Goal: Task Accomplishment & Management: Manage account settings

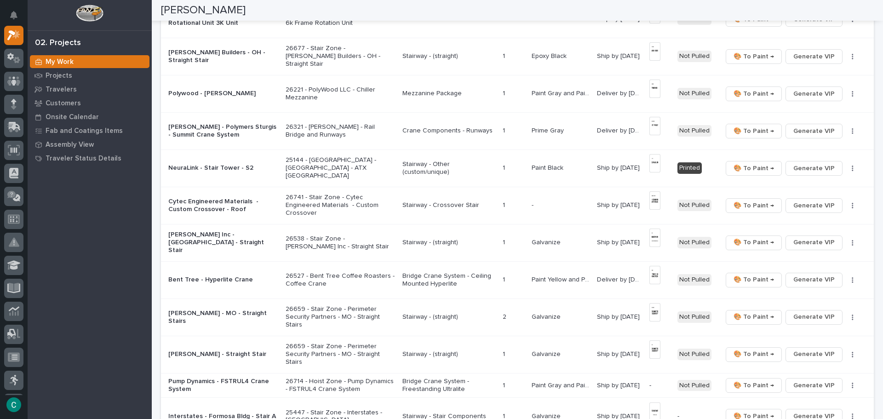
scroll to position [552, 0]
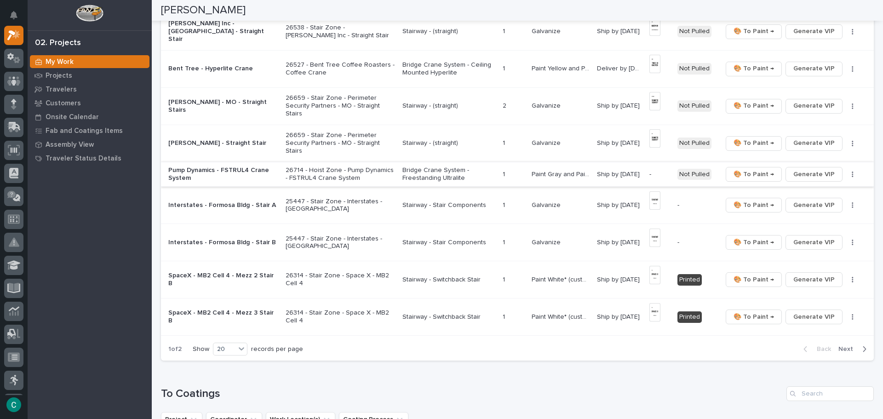
click at [806, 174] on span "Generate VIP" at bounding box center [814, 174] width 41 height 11
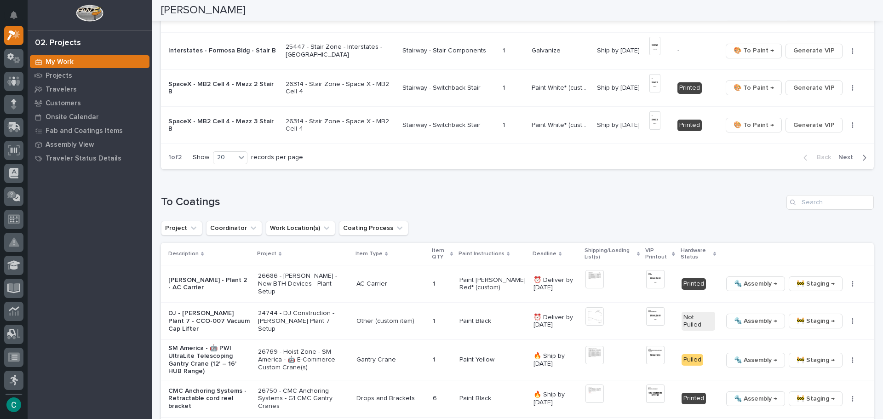
scroll to position [782, 0]
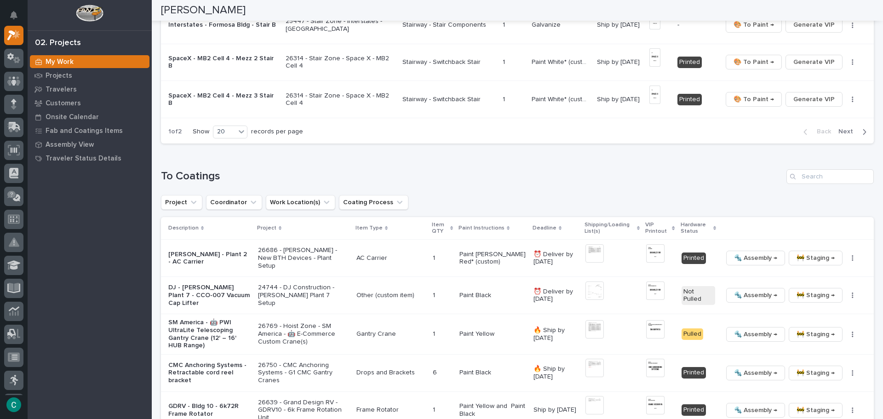
click at [845, 136] on span "Next" at bounding box center [849, 131] width 20 height 8
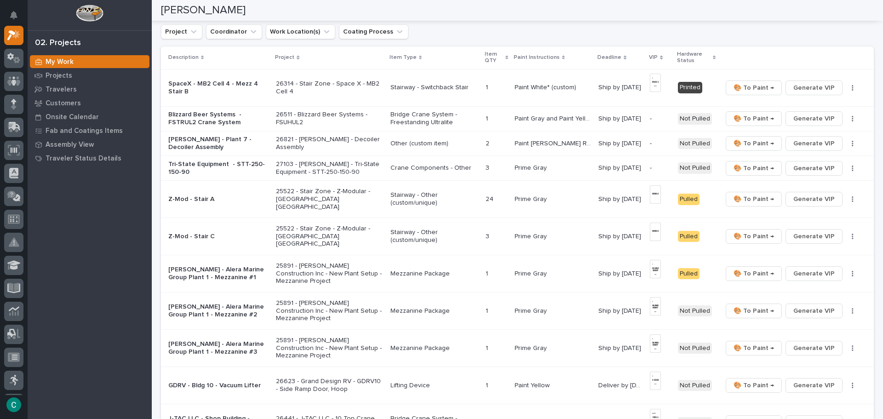
scroll to position [82, 0]
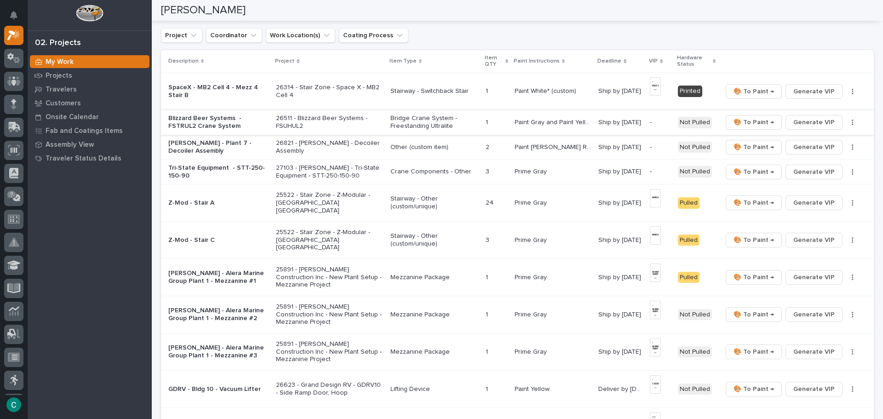
click at [788, 121] on button "Generate VIP" at bounding box center [814, 122] width 57 height 15
click at [797, 148] on span "Generate VIP" at bounding box center [814, 147] width 41 height 11
click at [800, 173] on span "Generate VIP" at bounding box center [814, 172] width 41 height 11
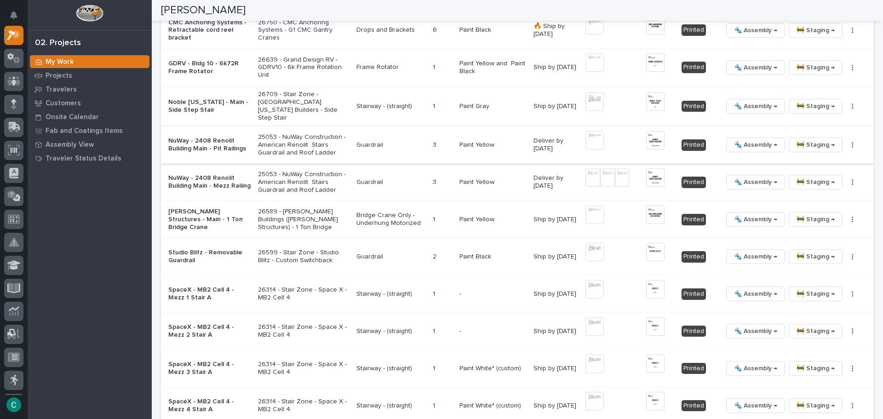
scroll to position [1067, 0]
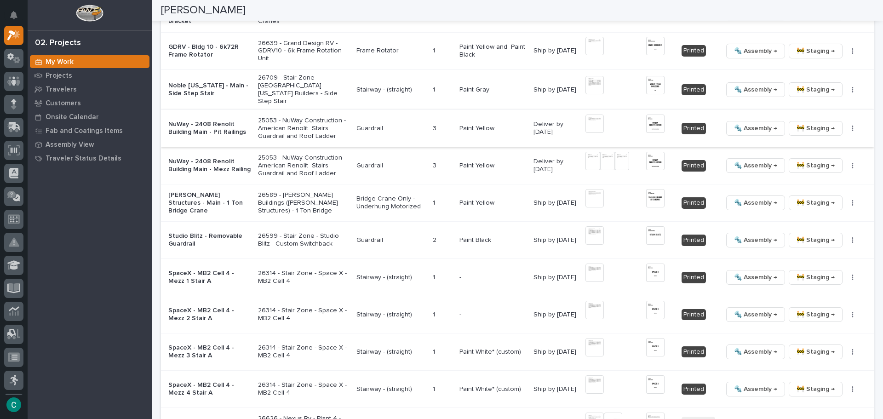
click at [592, 120] on img at bounding box center [595, 124] width 18 height 18
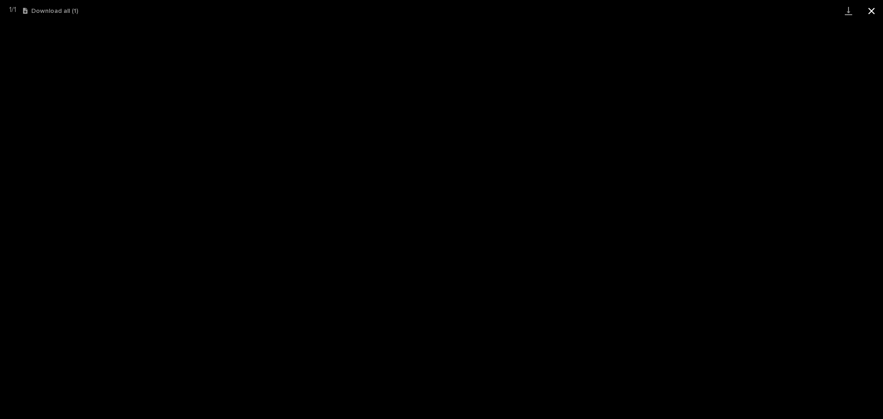
click at [873, 9] on button "Close gallery" at bounding box center [871, 11] width 23 height 22
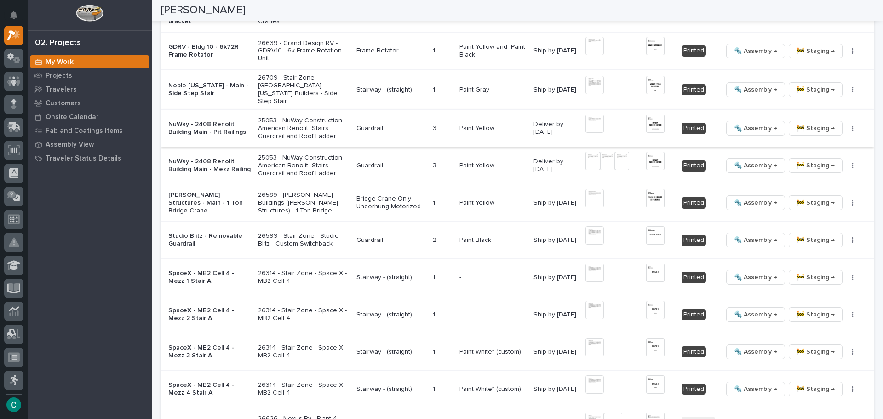
click at [802, 123] on span "🚧 Staging →" at bounding box center [816, 128] width 38 height 11
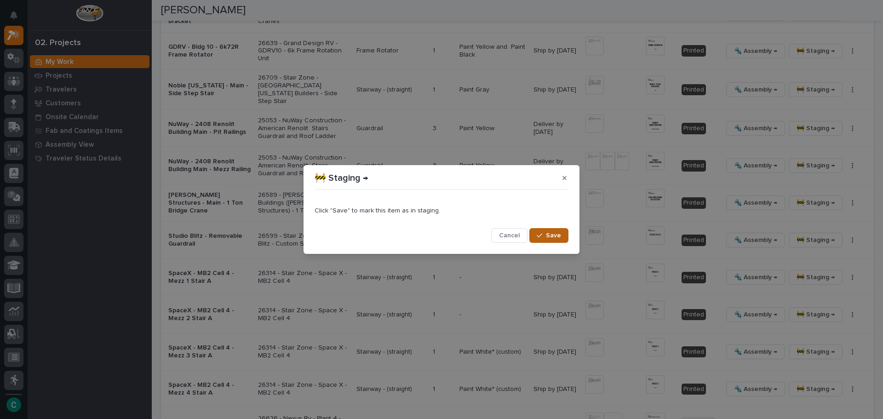
click at [552, 230] on button "Save" at bounding box center [549, 235] width 39 height 15
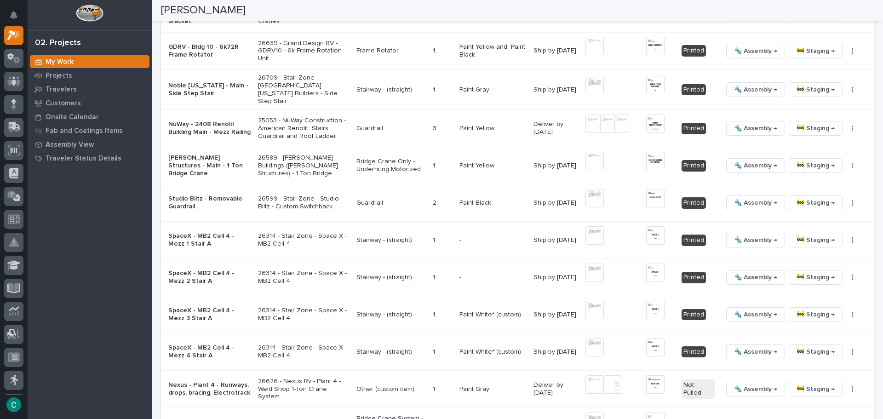
drag, startPoint x: 587, startPoint y: 149, endPoint x: 585, endPoint y: 127, distance: 21.7
click at [586, 127] on div at bounding box center [593, 128] width 15 height 26
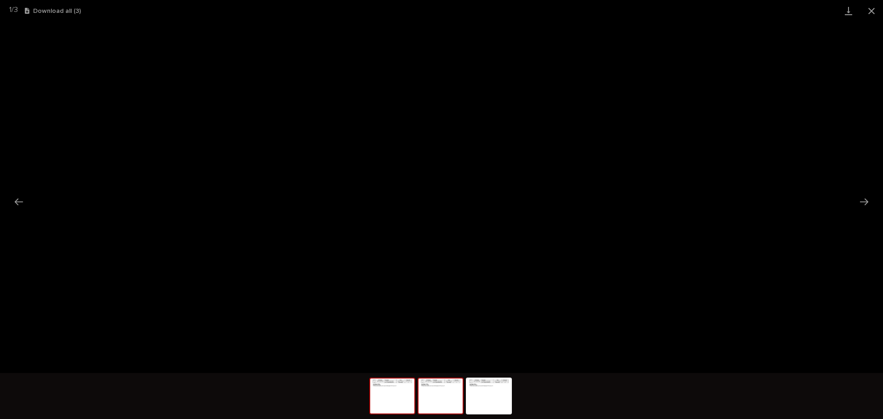
click at [449, 400] on img at bounding box center [441, 396] width 44 height 35
click at [501, 402] on img at bounding box center [489, 396] width 44 height 35
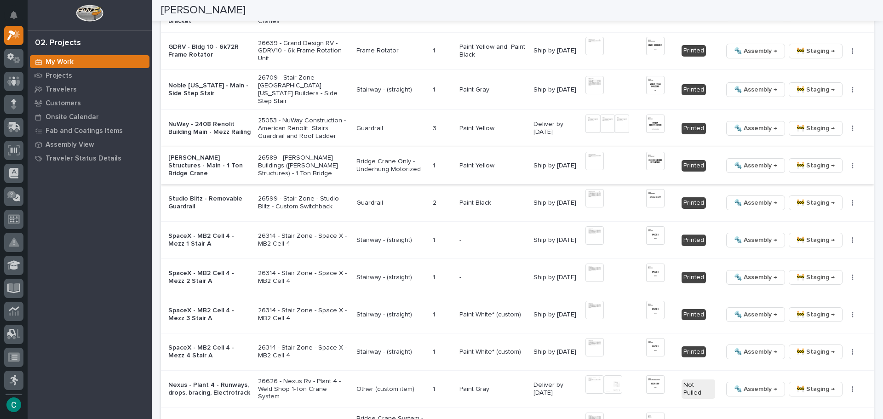
scroll to position [1113, 0]
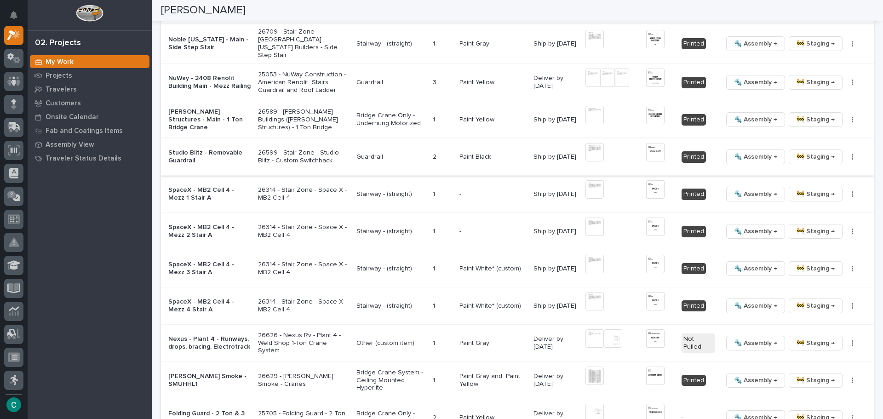
click at [588, 149] on img at bounding box center [595, 152] width 18 height 18
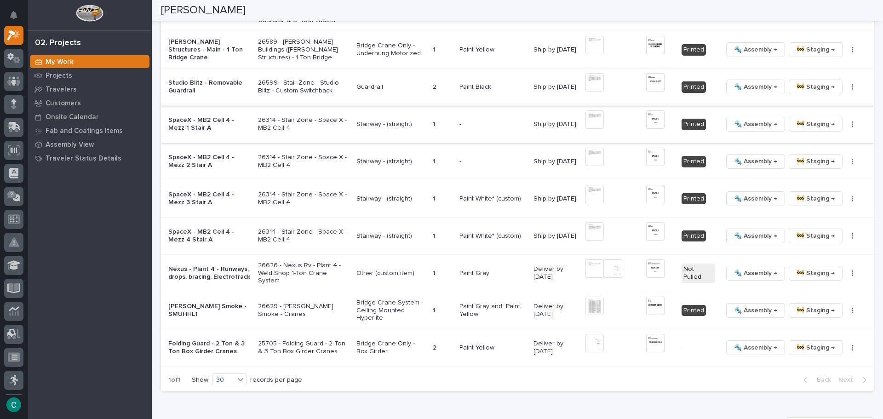
scroll to position [1205, 0]
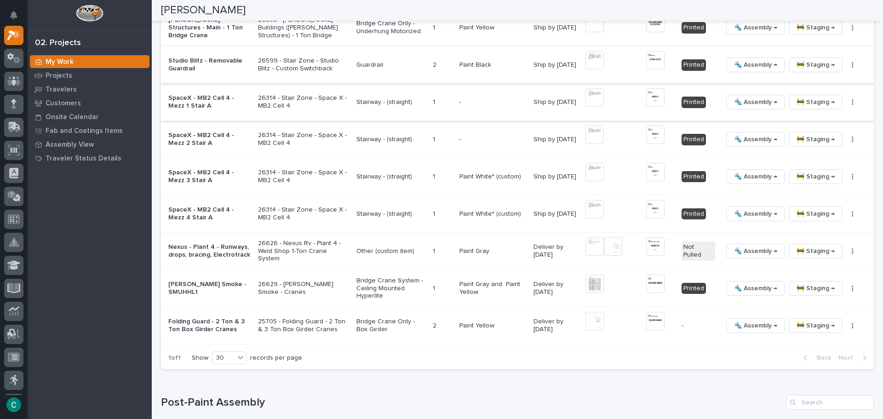
click at [797, 99] on span "🚧 Staging →" at bounding box center [816, 102] width 38 height 11
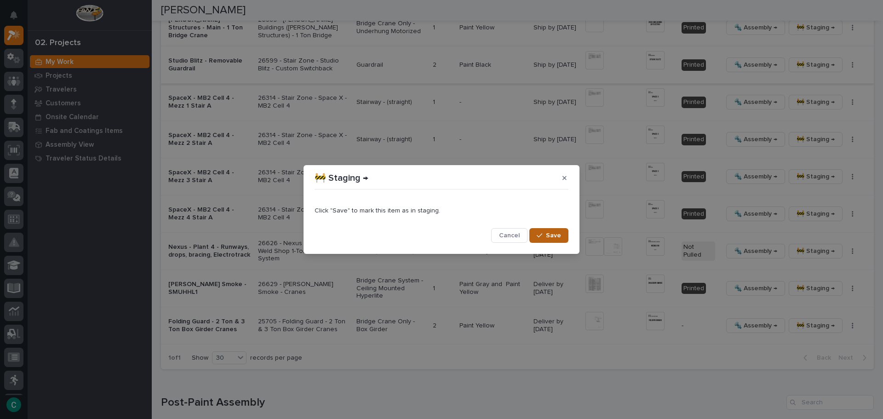
click at [560, 239] on span "Save" at bounding box center [553, 235] width 15 height 8
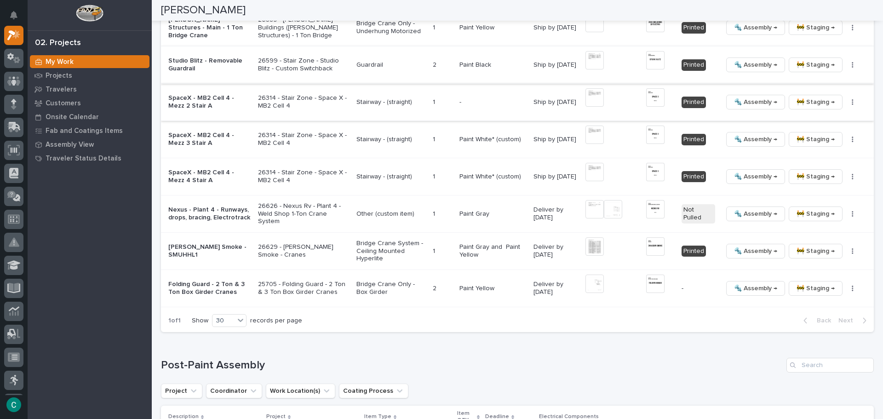
click at [801, 99] on span "🚧 Staging →" at bounding box center [816, 102] width 38 height 11
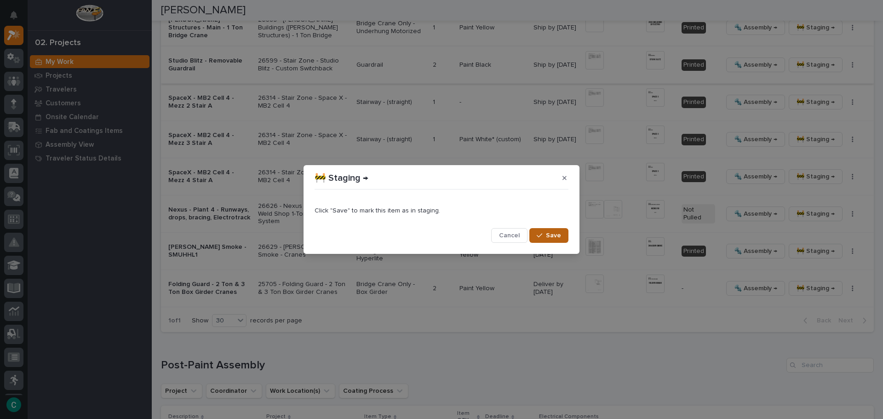
click at [558, 232] on span "Save" at bounding box center [553, 235] width 15 height 8
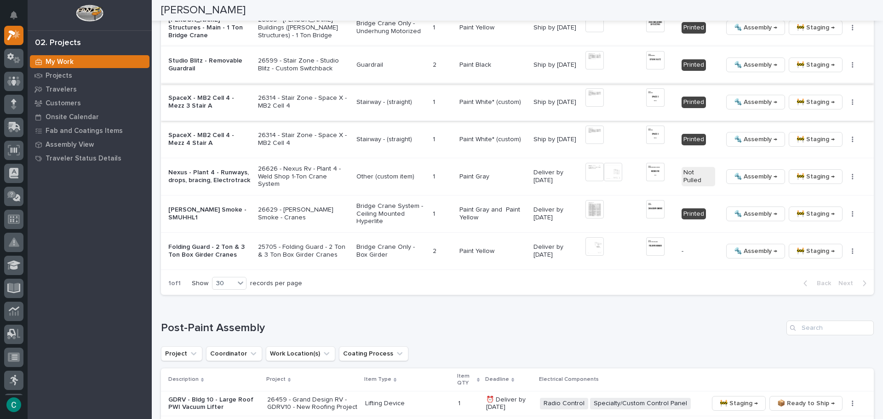
click at [798, 100] on span "🚧 Staging →" at bounding box center [816, 102] width 38 height 11
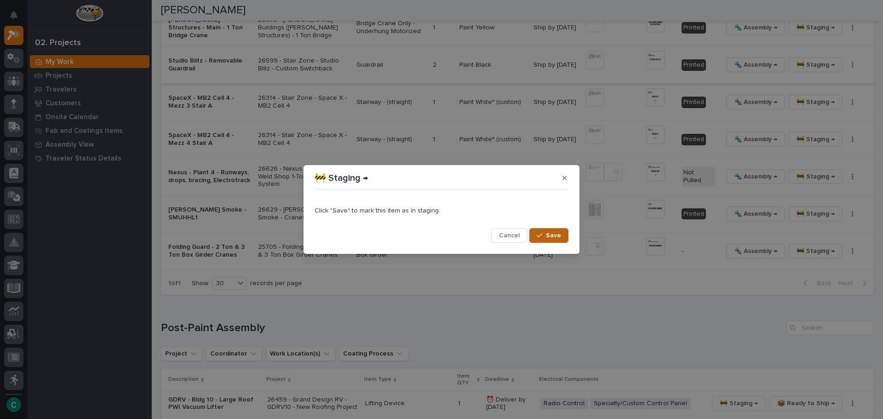
click at [553, 236] on span "Save" at bounding box center [553, 235] width 15 height 8
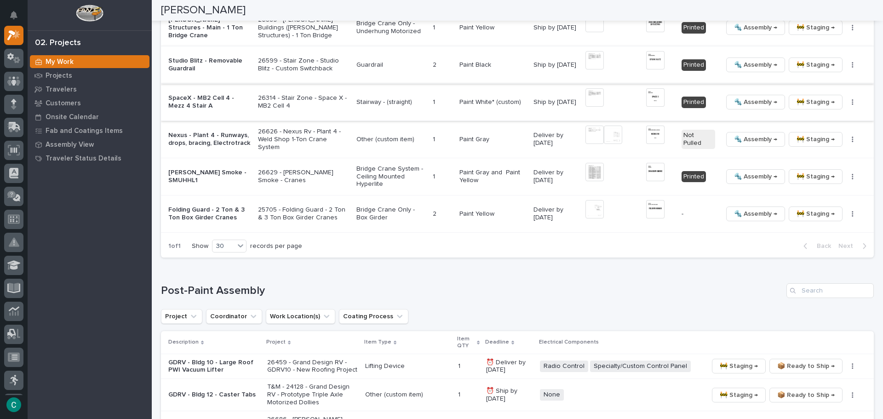
click at [801, 97] on span "🚧 Staging →" at bounding box center [816, 102] width 38 height 11
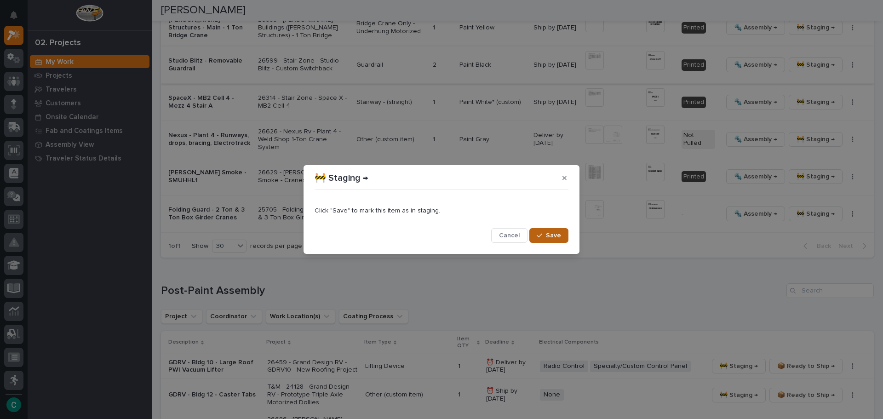
click at [559, 236] on span "Save" at bounding box center [553, 235] width 15 height 8
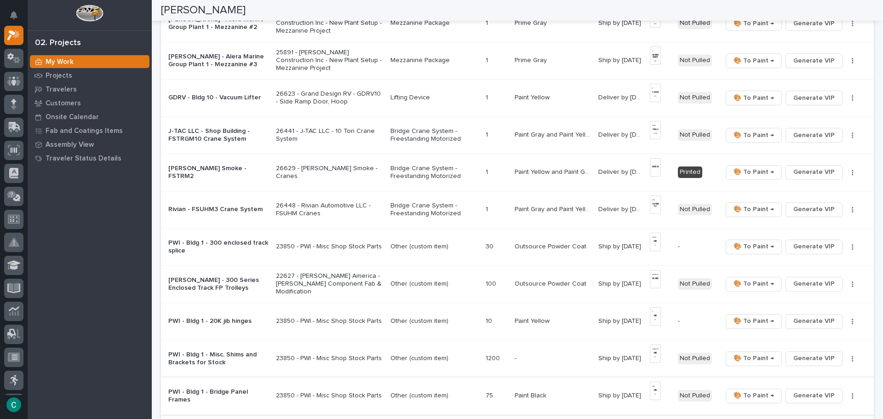
scroll to position [515, 0]
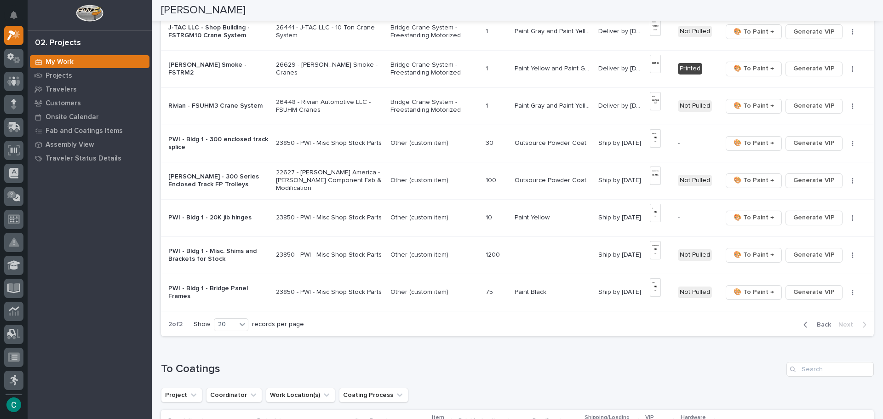
click at [797, 326] on button "Back" at bounding box center [815, 325] width 39 height 8
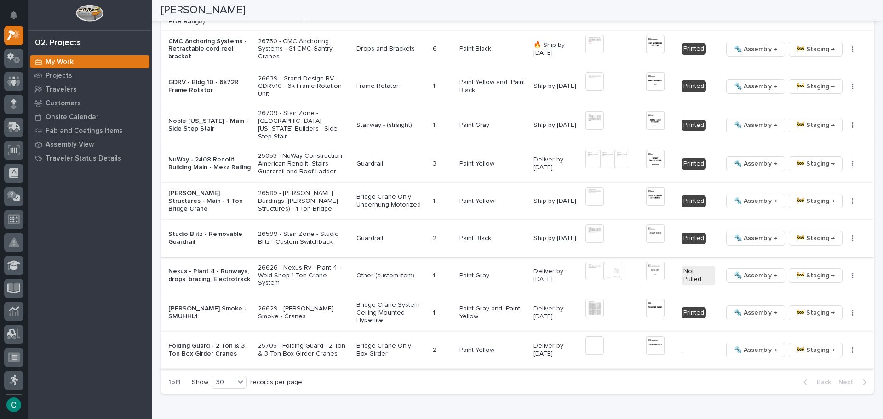
scroll to position [1113, 0]
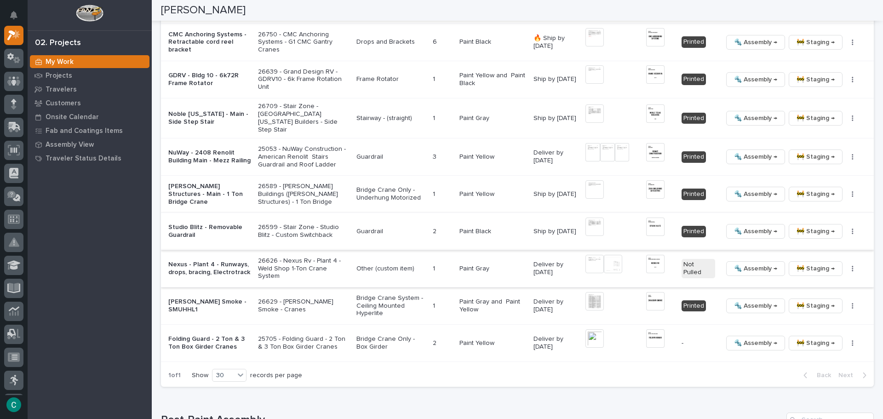
click at [589, 261] on img at bounding box center [595, 264] width 18 height 18
click at [466, 392] on div "1 / 2" at bounding box center [441, 209] width 883 height 419
click at [615, 259] on img at bounding box center [613, 264] width 18 height 18
click at [604, 259] on img at bounding box center [613, 264] width 18 height 18
